Goal: Transaction & Acquisition: Book appointment/travel/reservation

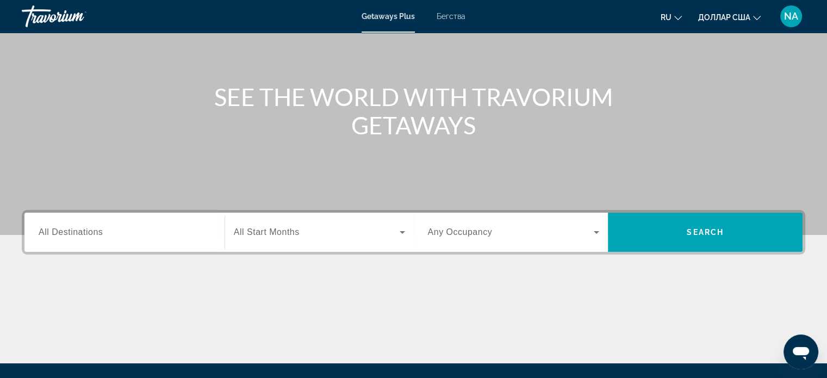
scroll to position [91, 0]
click at [76, 234] on span "All Destinations" at bounding box center [71, 231] width 64 height 9
click at [76, 234] on input "Destination All Destinations" at bounding box center [125, 232] width 172 height 13
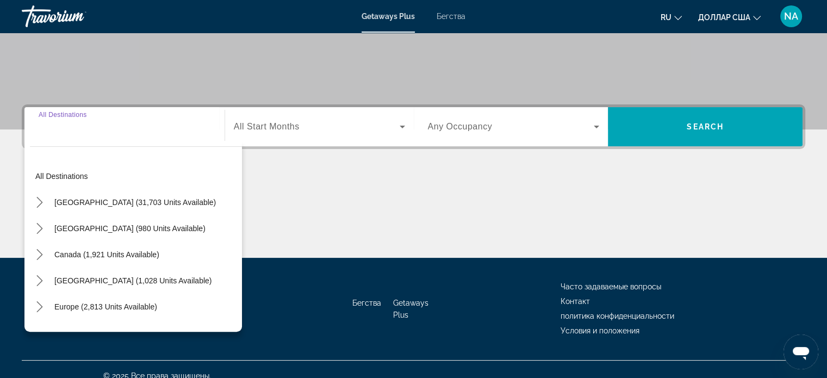
scroll to position [209, 0]
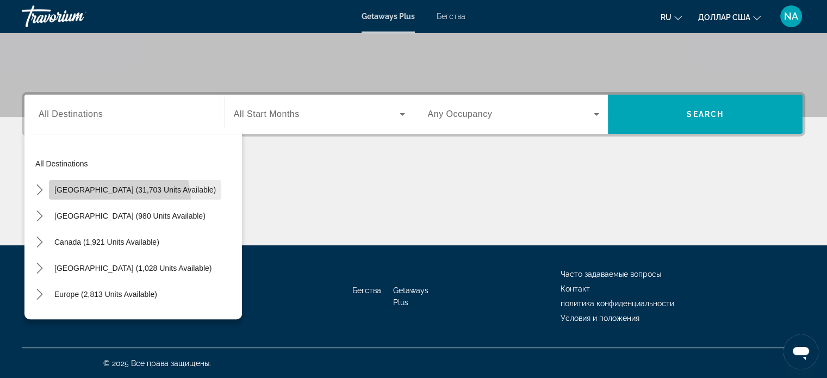
click at [108, 201] on span "Select destination: United States (31,703 units available)" at bounding box center [135, 190] width 172 height 26
type input "**********"
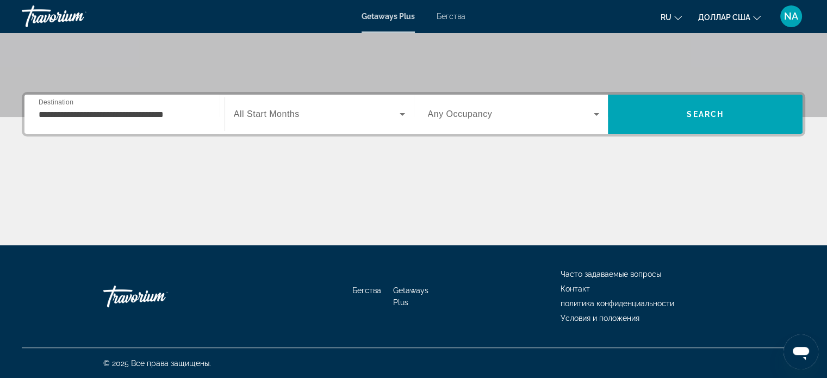
click at [187, 128] on div "**********" at bounding box center [125, 114] width 172 height 31
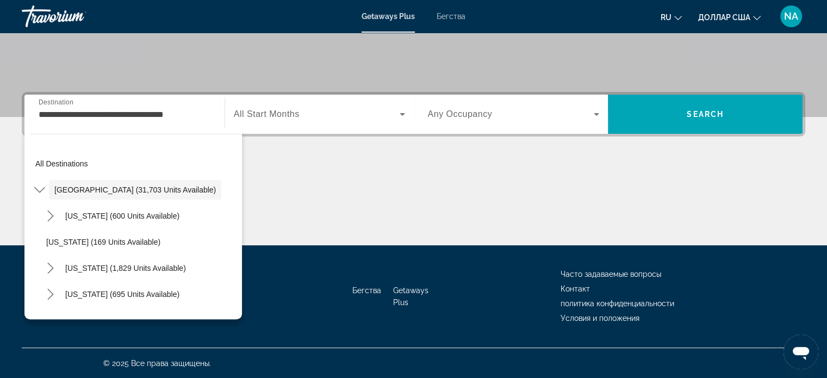
click at [337, 183] on div "Основное содержание" at bounding box center [414, 205] width 784 height 82
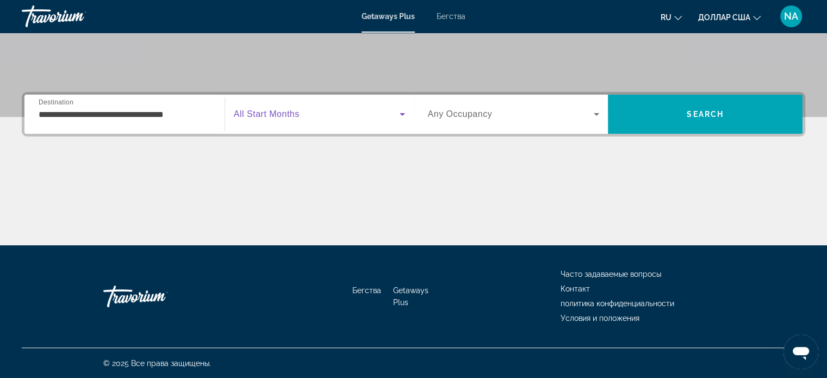
click at [403, 113] on icon "Виджет поиска" at bounding box center [402, 114] width 5 height 3
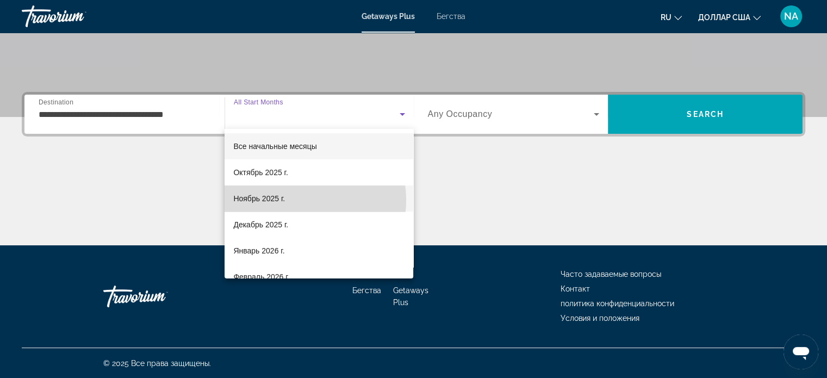
click at [300, 200] on mat-option "Ноябрь 2025 г." at bounding box center [319, 198] width 189 height 26
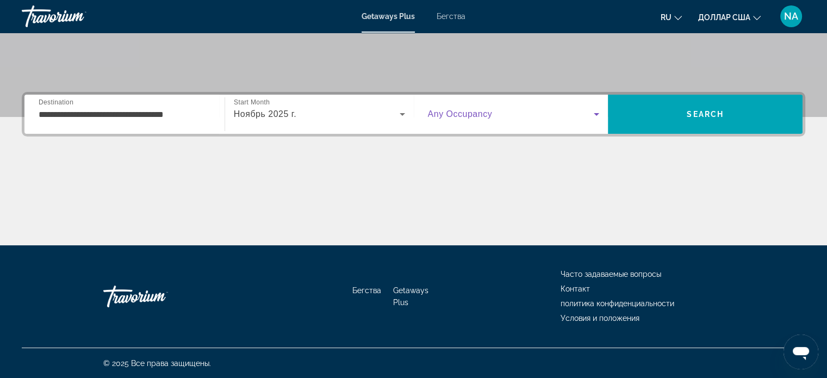
click at [596, 110] on icon "Виджет поиска" at bounding box center [596, 114] width 13 height 13
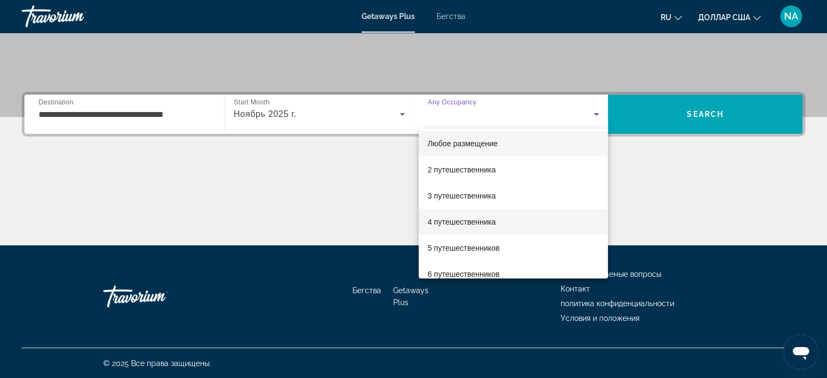
scroll to position [3, 0]
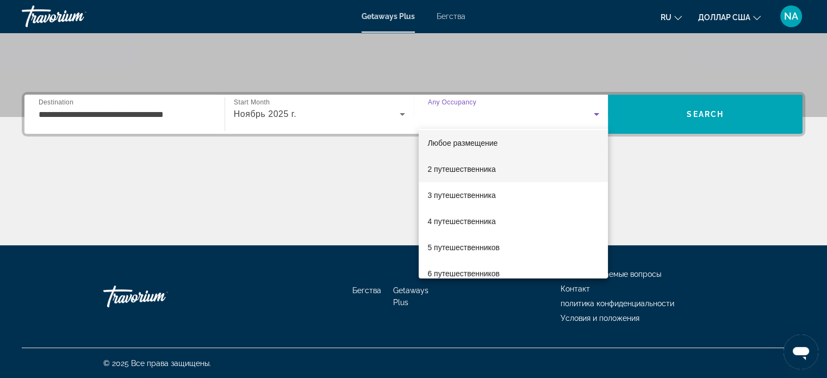
click at [445, 170] on font "2 путешественника" at bounding box center [461, 169] width 68 height 9
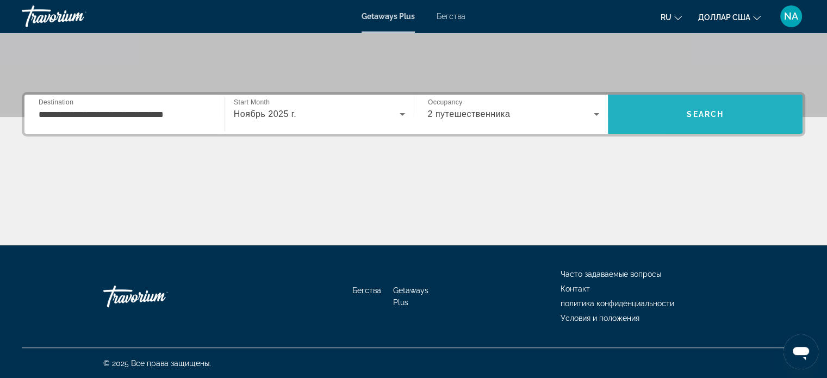
click at [665, 111] on span "Поиск" at bounding box center [705, 114] width 195 height 26
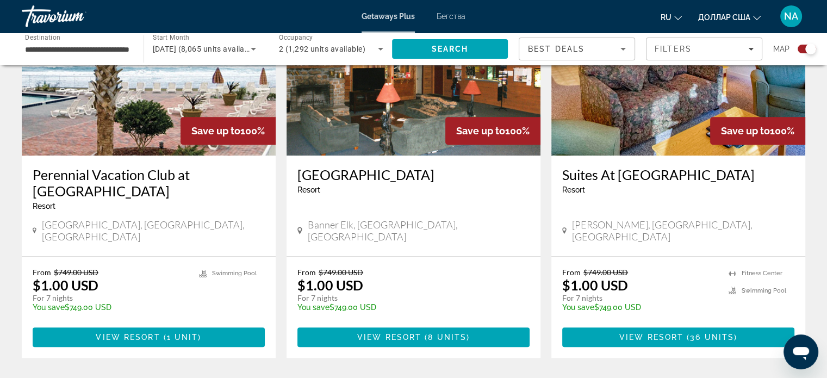
scroll to position [459, 0]
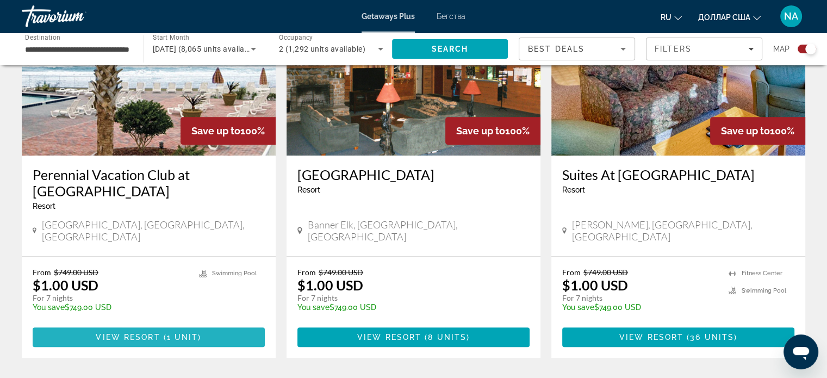
click at [125, 333] on span "View Resort" at bounding box center [128, 337] width 64 height 9
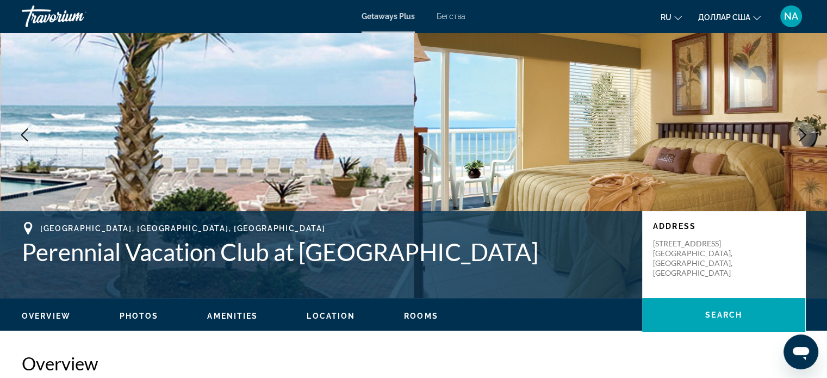
scroll to position [66, 0]
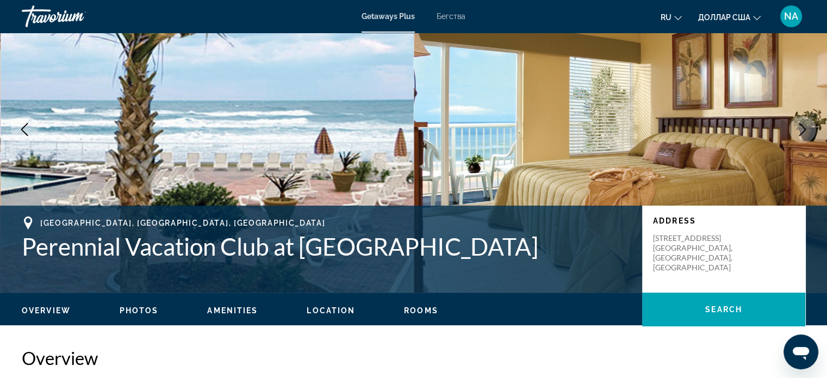
click at [138, 304] on ul "Overview Photos Amenities Location Rooms Search" at bounding box center [414, 309] width 784 height 12
click at [137, 310] on span "Photos" at bounding box center [139, 310] width 39 height 9
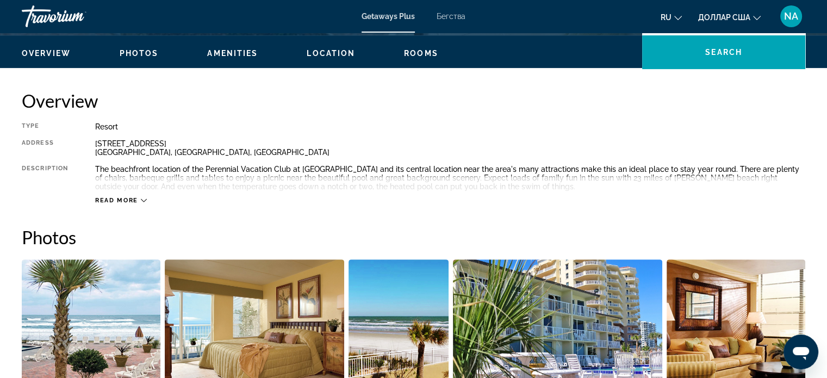
scroll to position [241, 0]
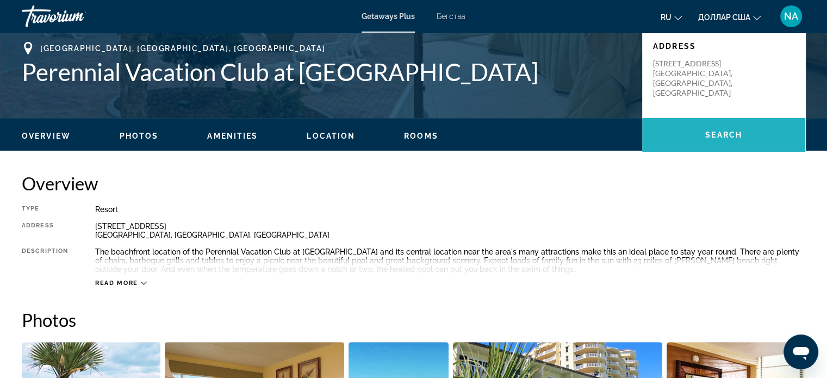
click at [723, 134] on span "Search" at bounding box center [723, 134] width 37 height 9
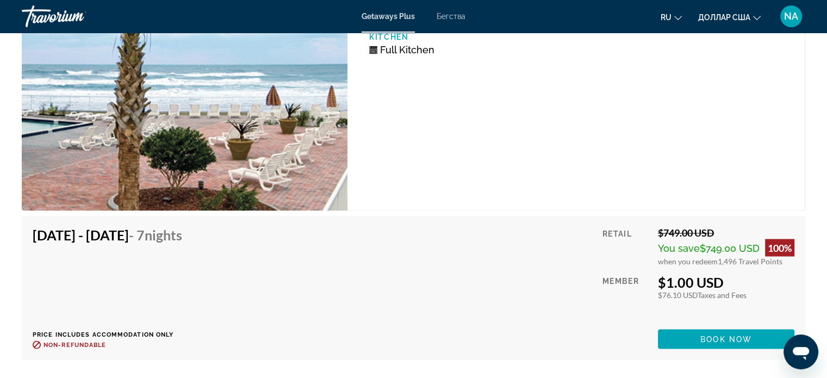
scroll to position [1817, 0]
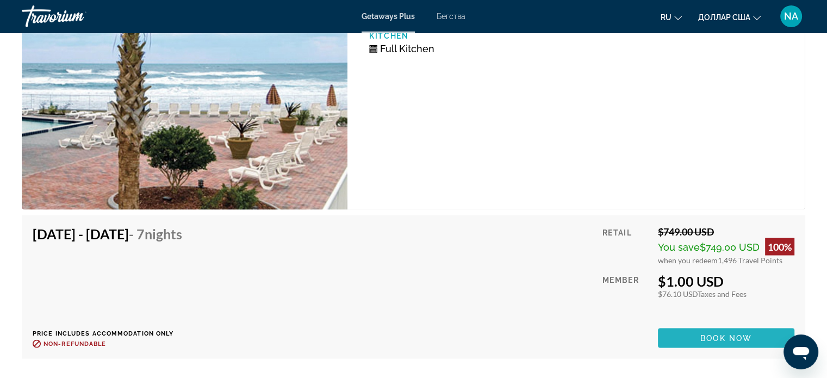
click at [717, 337] on span "Book now" at bounding box center [726, 337] width 52 height 9
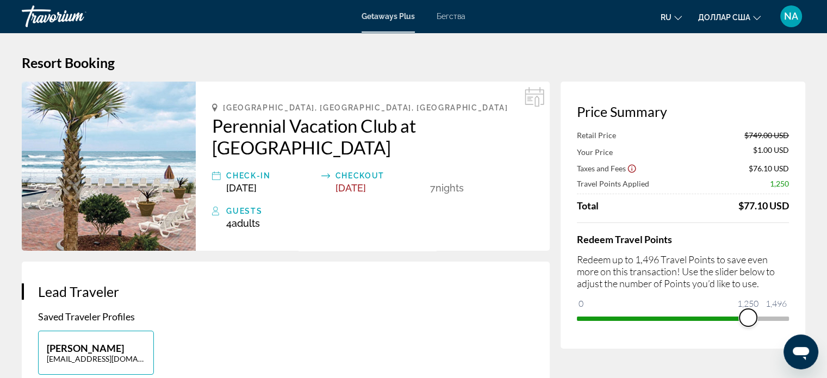
drag, startPoint x: 778, startPoint y: 312, endPoint x: 747, endPoint y: 313, distance: 31.0
click at [747, 313] on span "ngx-slider" at bounding box center [747, 317] width 17 height 17
drag, startPoint x: 742, startPoint y: 319, endPoint x: 755, endPoint y: 317, distance: 12.7
click at [755, 317] on span "ngx-slider" at bounding box center [753, 317] width 17 height 17
click at [791, 318] on div "Price Summary Retail Price $749.00 USD Your Price $99.00 USD Taxes and Fees $83…" at bounding box center [683, 215] width 245 height 267
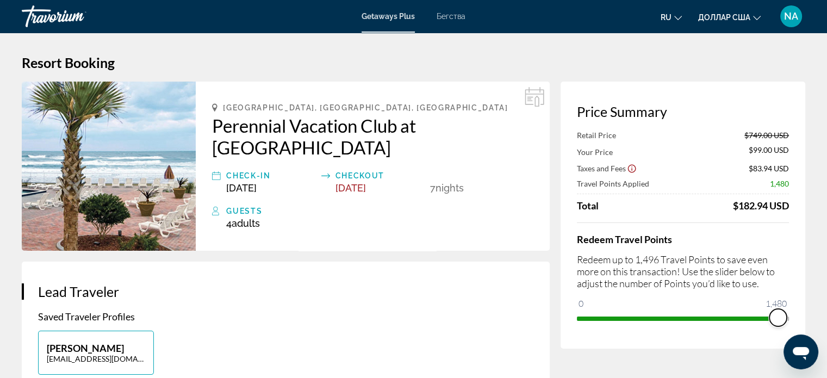
drag, startPoint x: 757, startPoint y: 317, endPoint x: 790, endPoint y: 315, distance: 32.7
click at [790, 315] on div "Price Summary Retail Price $749.00 USD Your Price $99.00 USD Taxes and Fees $83…" at bounding box center [683, 215] width 245 height 267
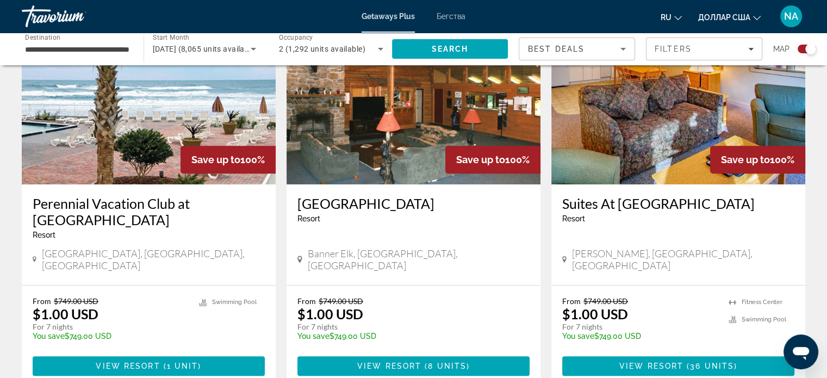
scroll to position [429, 0]
